Goal: Check status: Check status

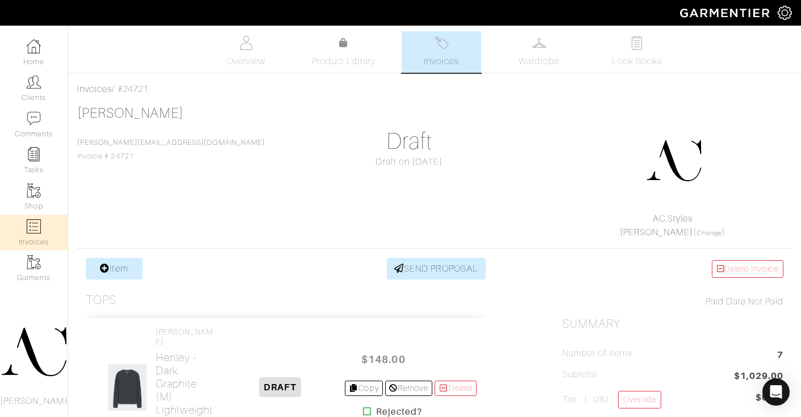
click at [28, 228] on img at bounding box center [34, 226] width 14 height 14
select select
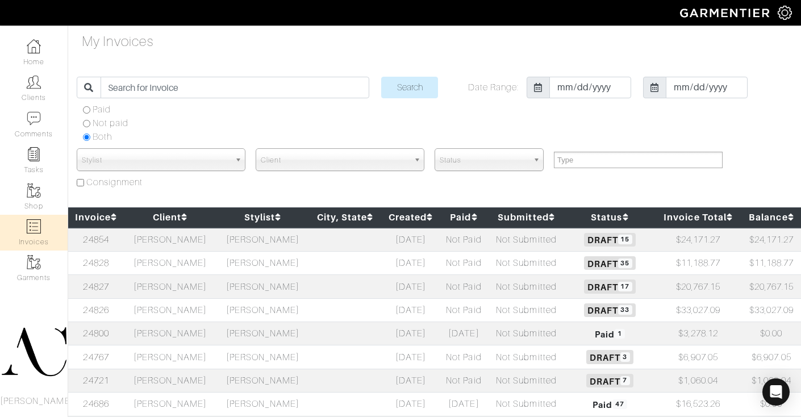
click at [200, 378] on td "[PERSON_NAME]" at bounding box center [170, 380] width 93 height 23
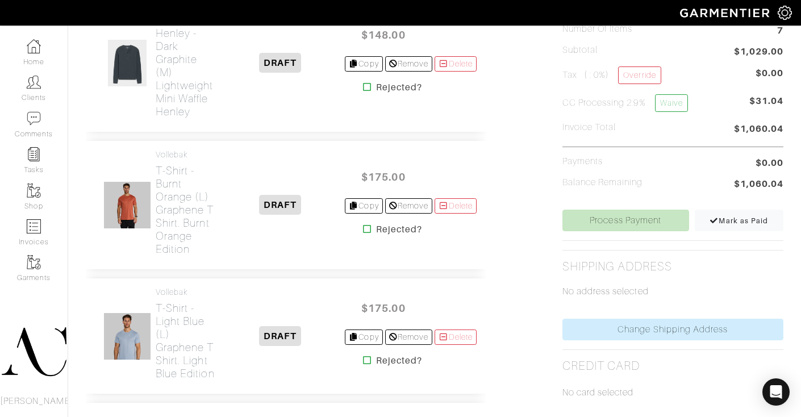
scroll to position [431, 0]
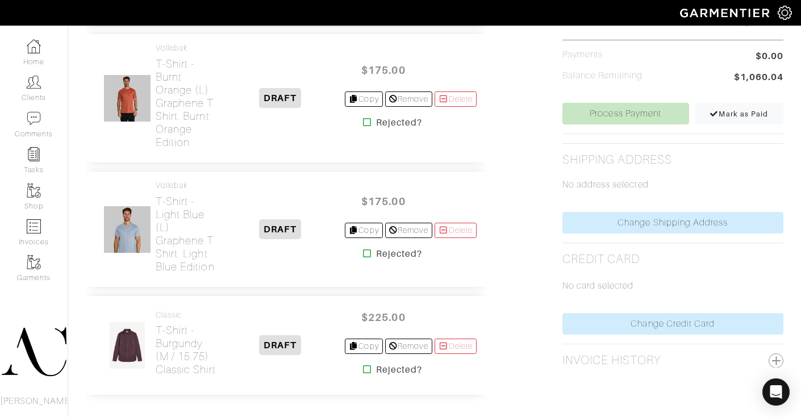
click at [363, 126] on icon at bounding box center [367, 122] width 9 height 9
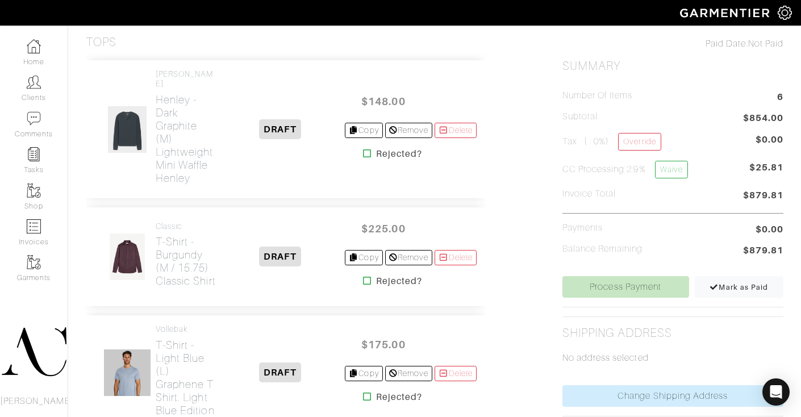
scroll to position [400, 0]
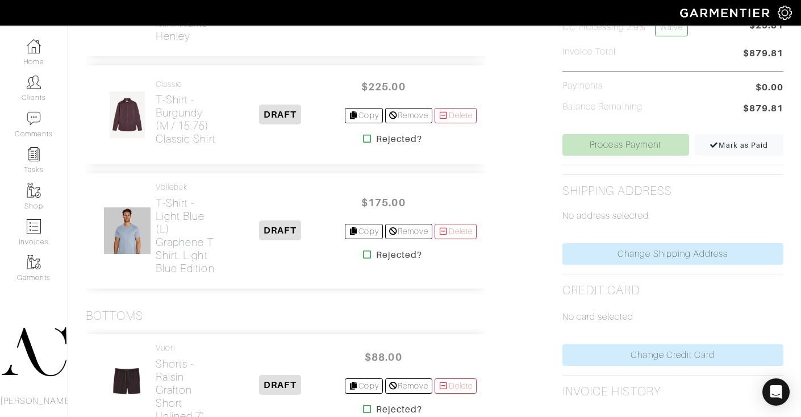
click at [363, 259] on icon at bounding box center [367, 254] width 9 height 9
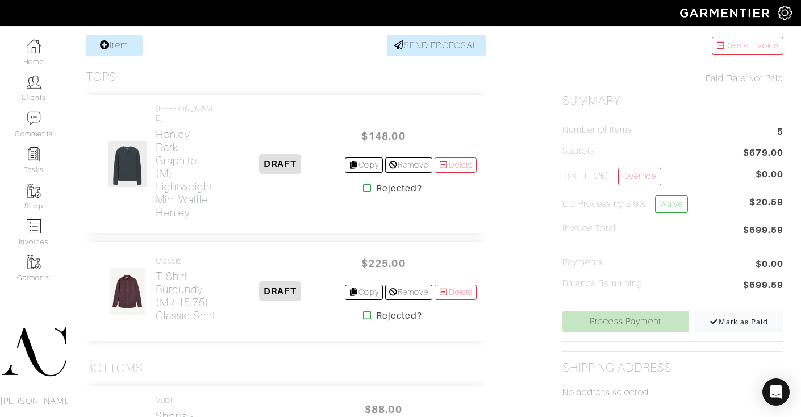
scroll to position [222, 0]
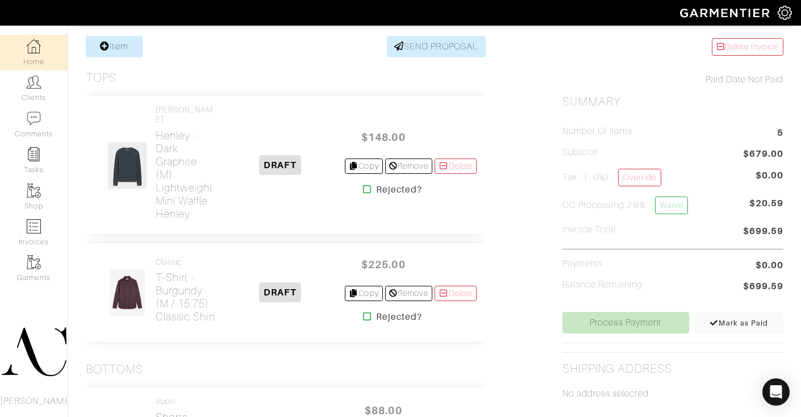
click at [41, 57] on link "Home" at bounding box center [34, 53] width 68 height 36
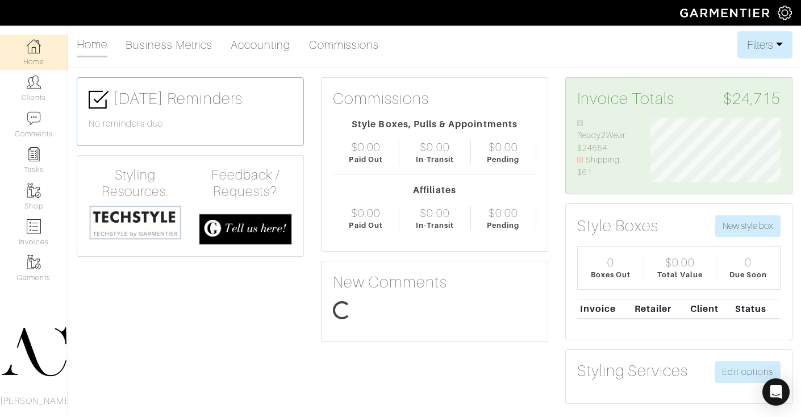
scroll to position [65, 147]
